Goal: Feedback & Contribution: Submit feedback/report problem

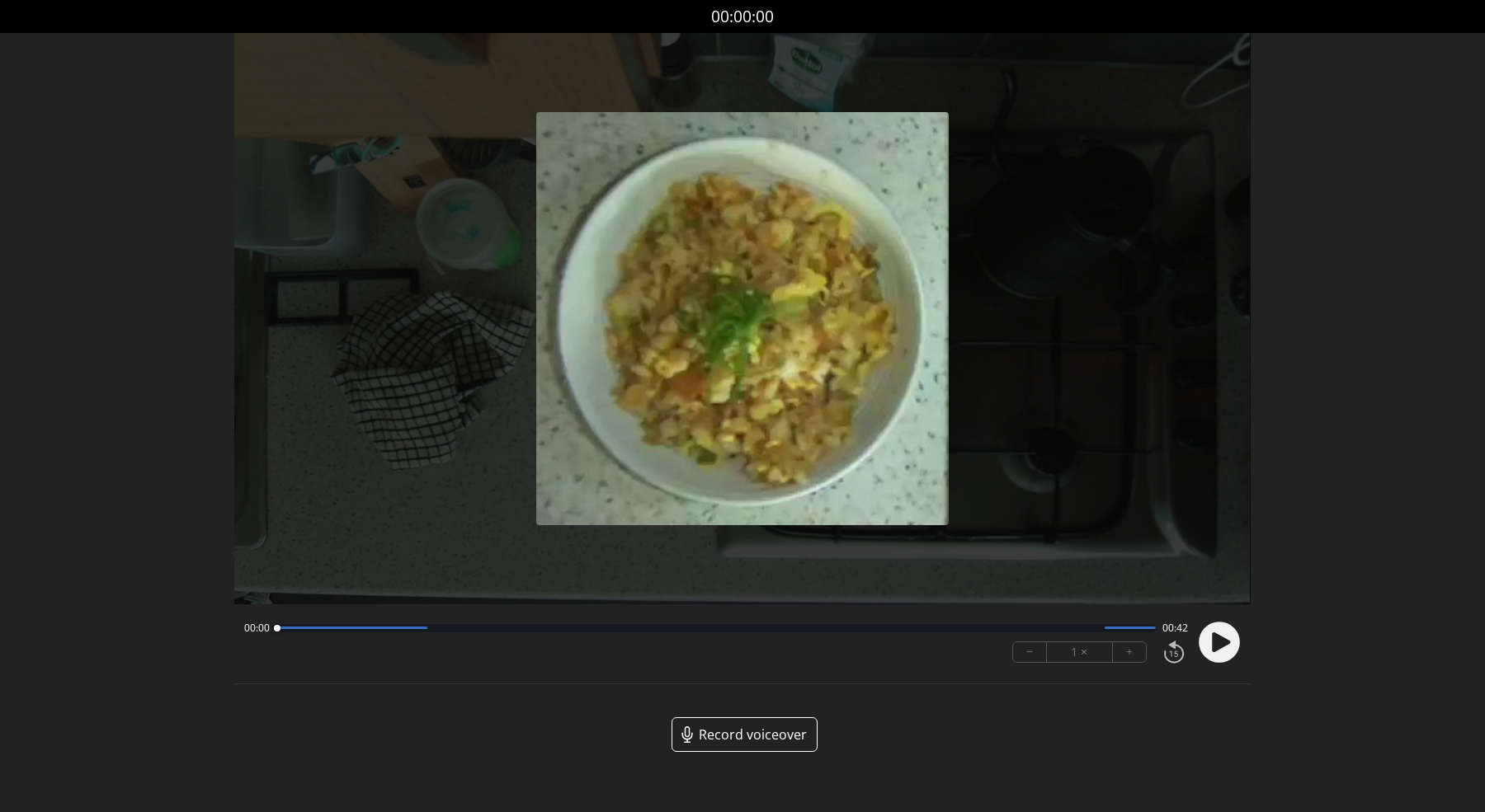
click at [1212, 640] on icon at bounding box center [1221, 641] width 18 height 20
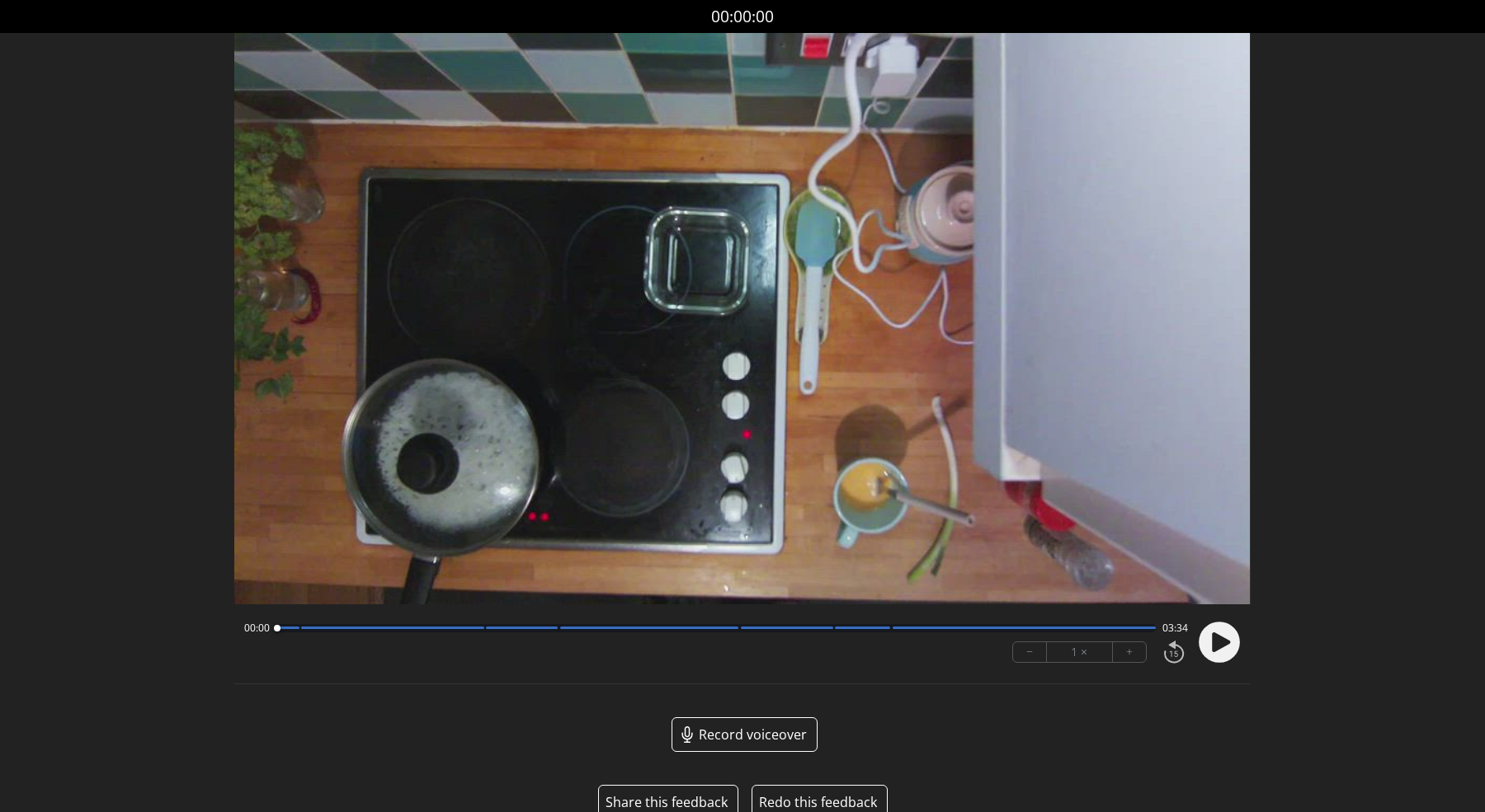
scroll to position [31, 0]
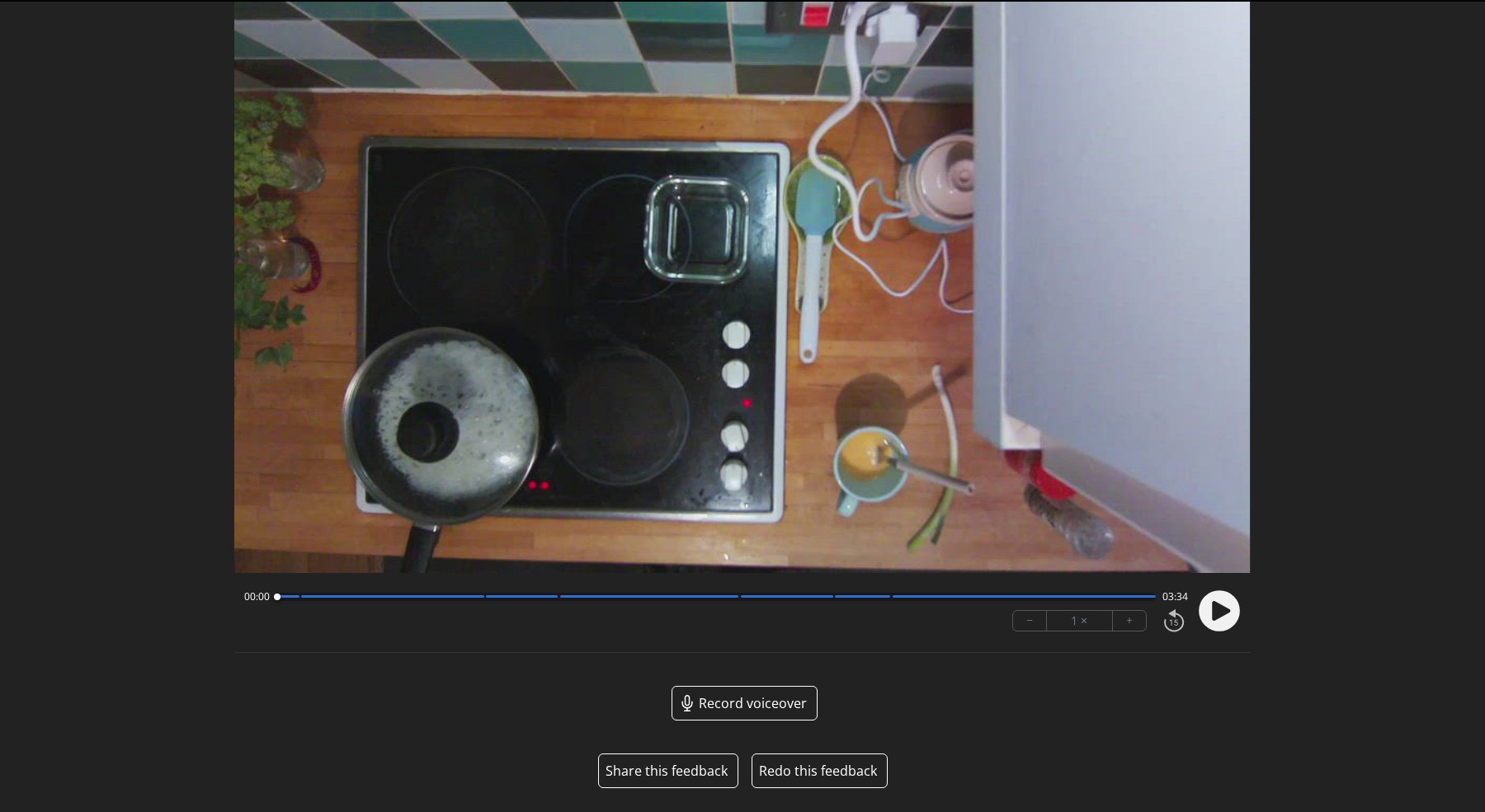
click at [657, 766] on button "Share this feedback" at bounding box center [667, 771] width 122 height 20
